Goal: Task Accomplishment & Management: Use online tool/utility

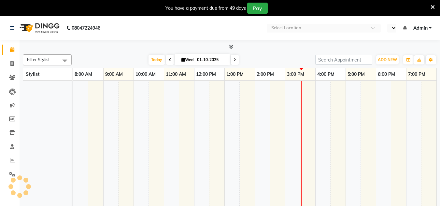
select select "en"
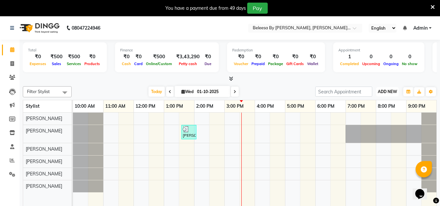
click at [386, 91] on span "ADD NEW" at bounding box center [386, 91] width 19 height 5
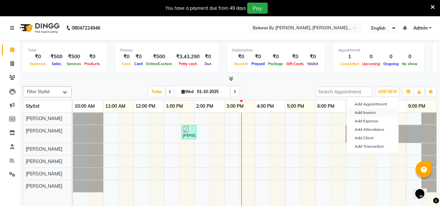
click at [364, 113] on link "Add Invoice" at bounding box center [371, 112] width 51 height 8
select select "service"
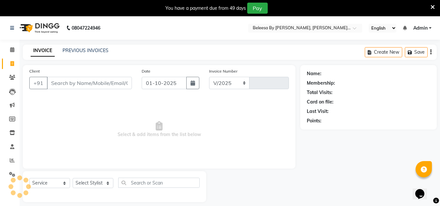
select select "6695"
type input "0078"
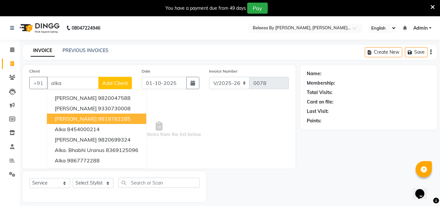
type input "alka"
click at [263, 192] on div at bounding box center [253, 186] width 94 height 31
